Goal: Task Accomplishment & Management: Manage account settings

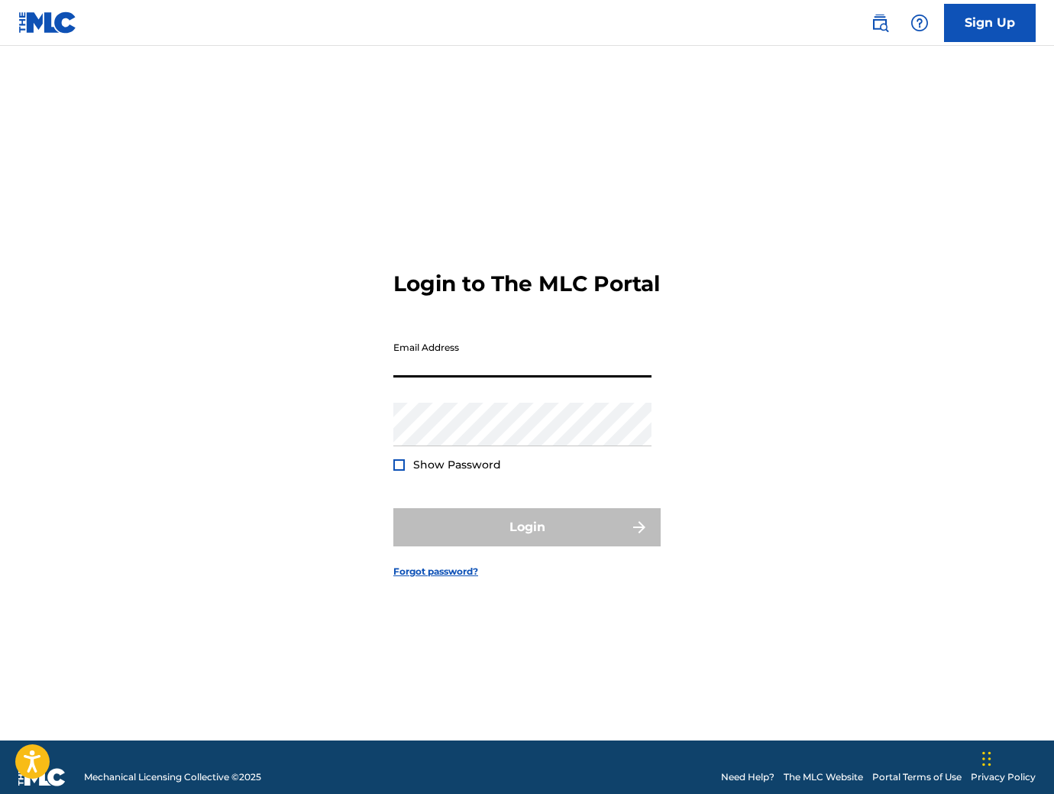
click at [457, 377] on input "Email Address" at bounding box center [522, 356] width 258 height 44
type input "[PERSON_NAME][EMAIL_ADDRESS][DOMAIN_NAME]"
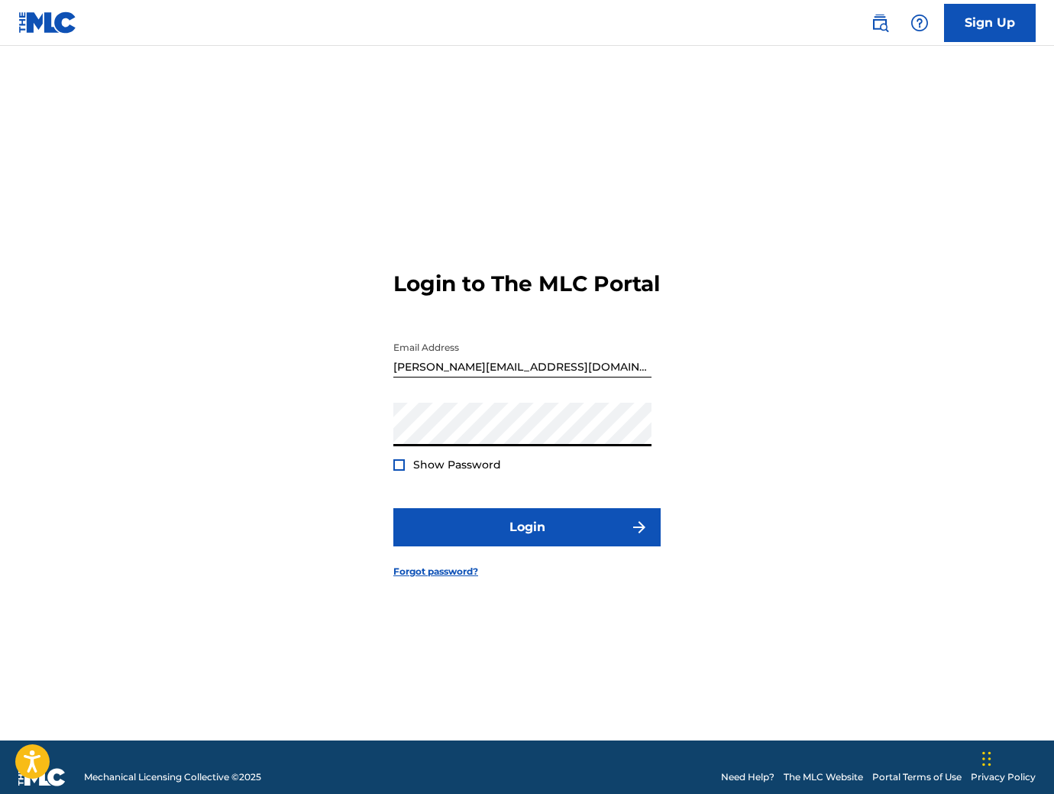
click at [393, 508] on button "Login" at bounding box center [526, 527] width 267 height 38
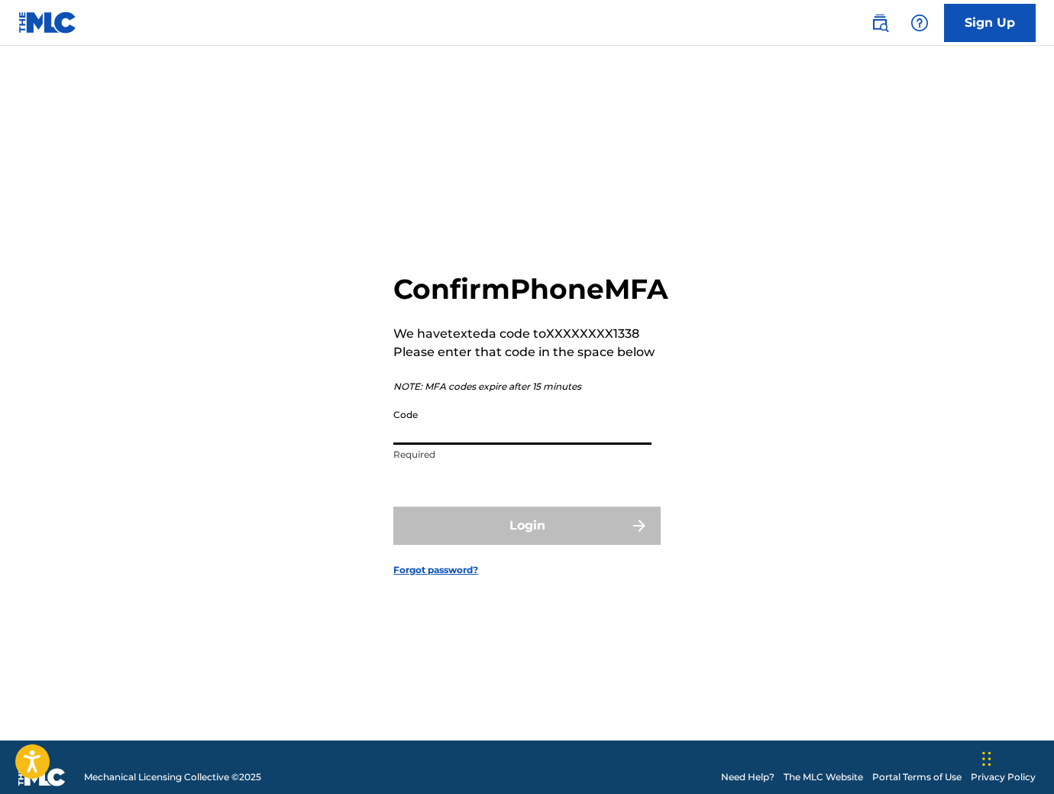
click at [468, 443] on input "Code" at bounding box center [522, 423] width 258 height 44
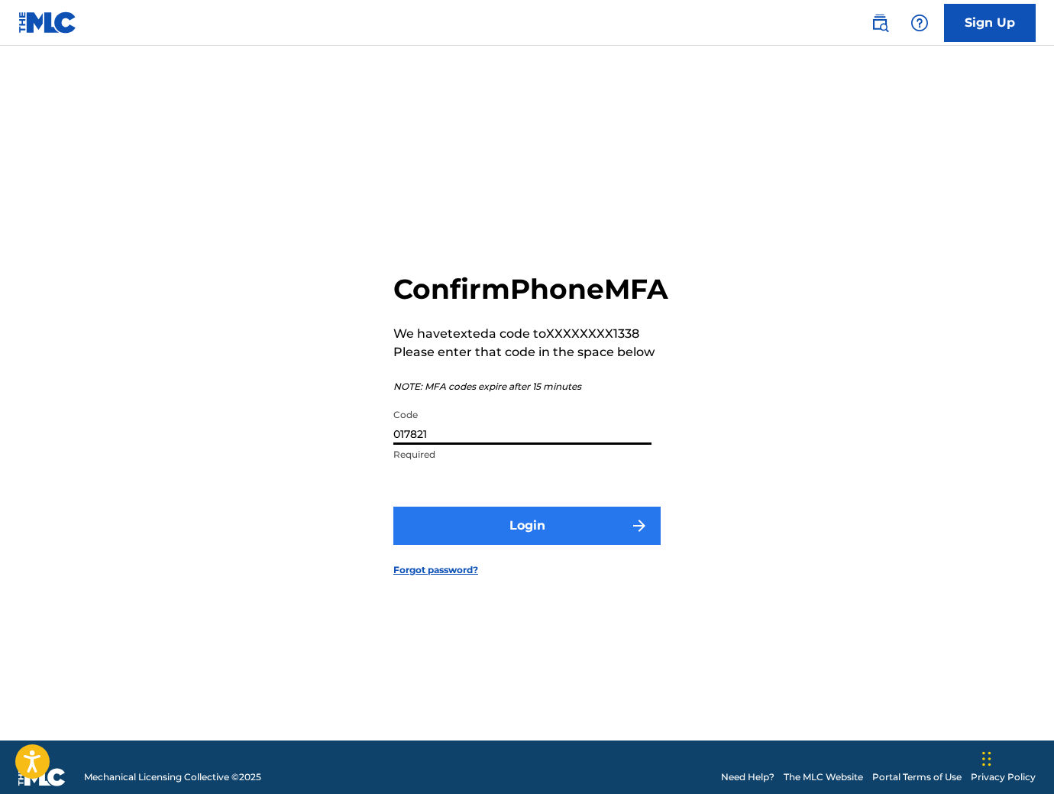
type input "017821"
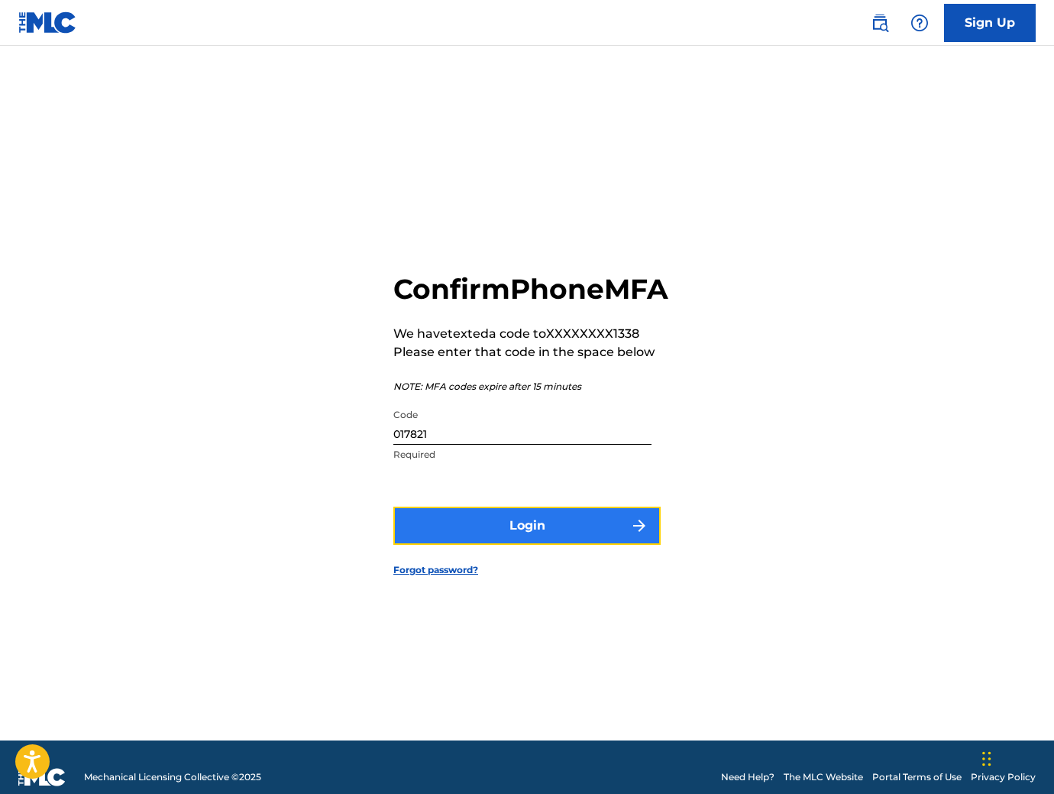
click at [493, 538] on button "Login" at bounding box center [526, 525] width 267 height 38
